Goal: Task Accomplishment & Management: Use online tool/utility

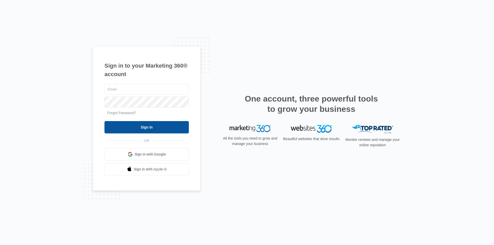
type input "[EMAIL_ADDRESS][DOMAIN_NAME]"
click at [144, 126] on input "Sign In" at bounding box center [147, 127] width 84 height 12
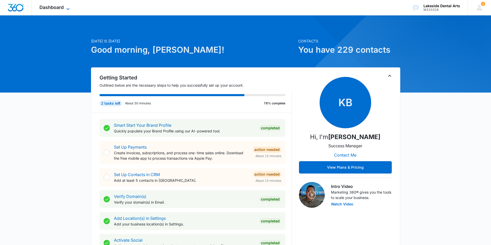
click at [68, 7] on icon at bounding box center [68, 9] width 6 height 6
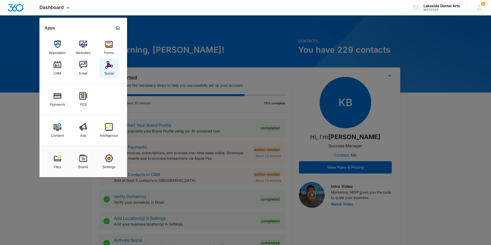
click at [109, 68] on img at bounding box center [109, 65] width 8 height 8
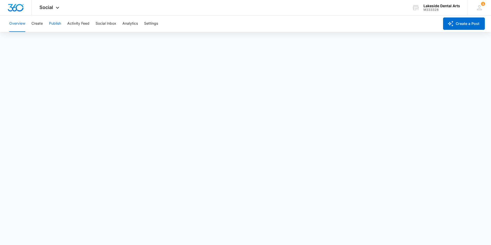
click at [53, 23] on button "Publish" at bounding box center [55, 23] width 12 height 16
click at [58, 7] on icon at bounding box center [57, 9] width 6 height 6
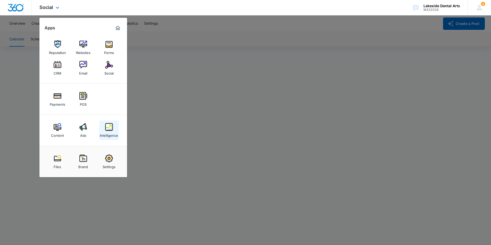
click at [112, 129] on img at bounding box center [109, 127] width 8 height 8
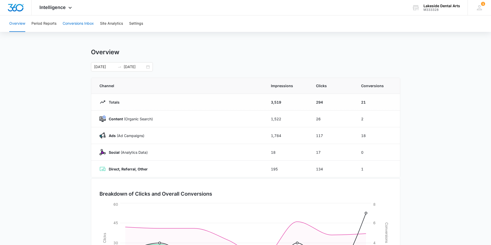
click at [72, 23] on button "Conversions Inbox" at bounding box center [78, 23] width 31 height 16
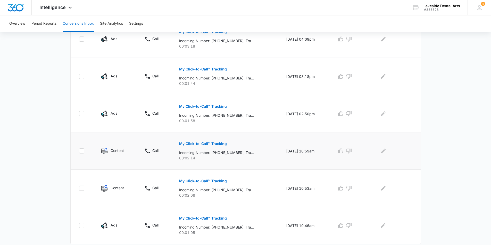
scroll to position [288, 0]
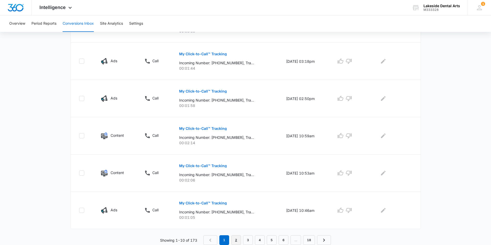
click at [236, 240] on link "2" at bounding box center [236, 241] width 10 height 10
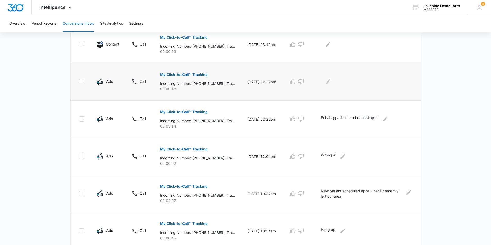
scroll to position [180, 0]
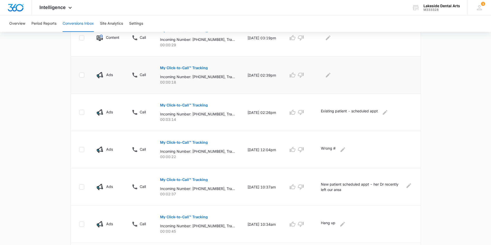
click at [175, 69] on p "My Click-to-Call™ Tracking" at bounding box center [184, 68] width 48 height 4
